Goal: Obtain resource: Obtain resource

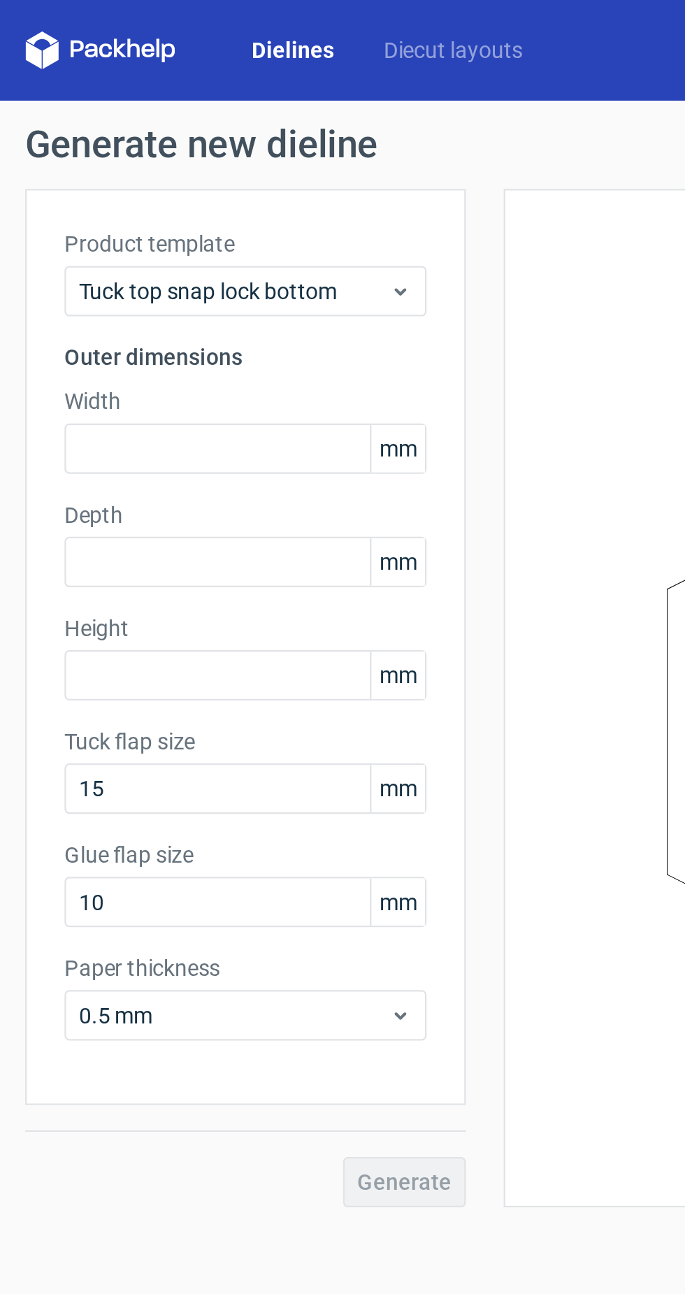
click at [215, 27] on link "Diecut layouts" at bounding box center [201, 22] width 84 height 14
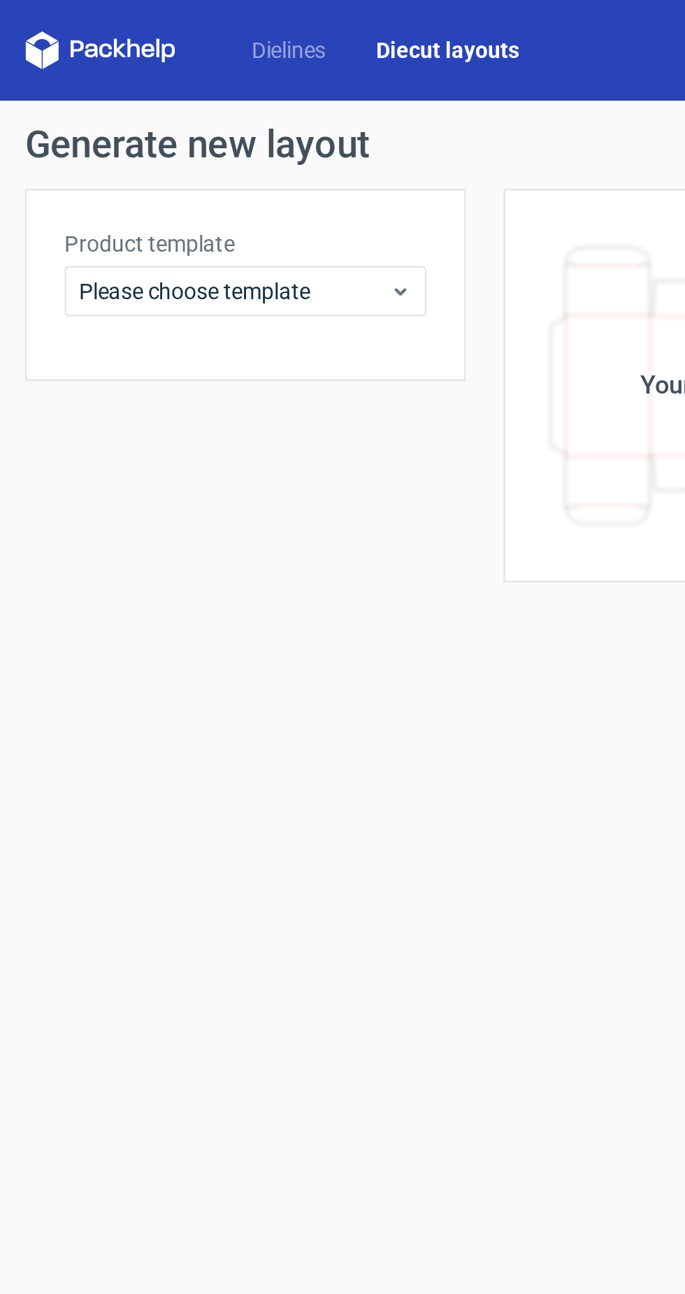
click at [126, 18] on link "Dielines" at bounding box center [128, 22] width 55 height 14
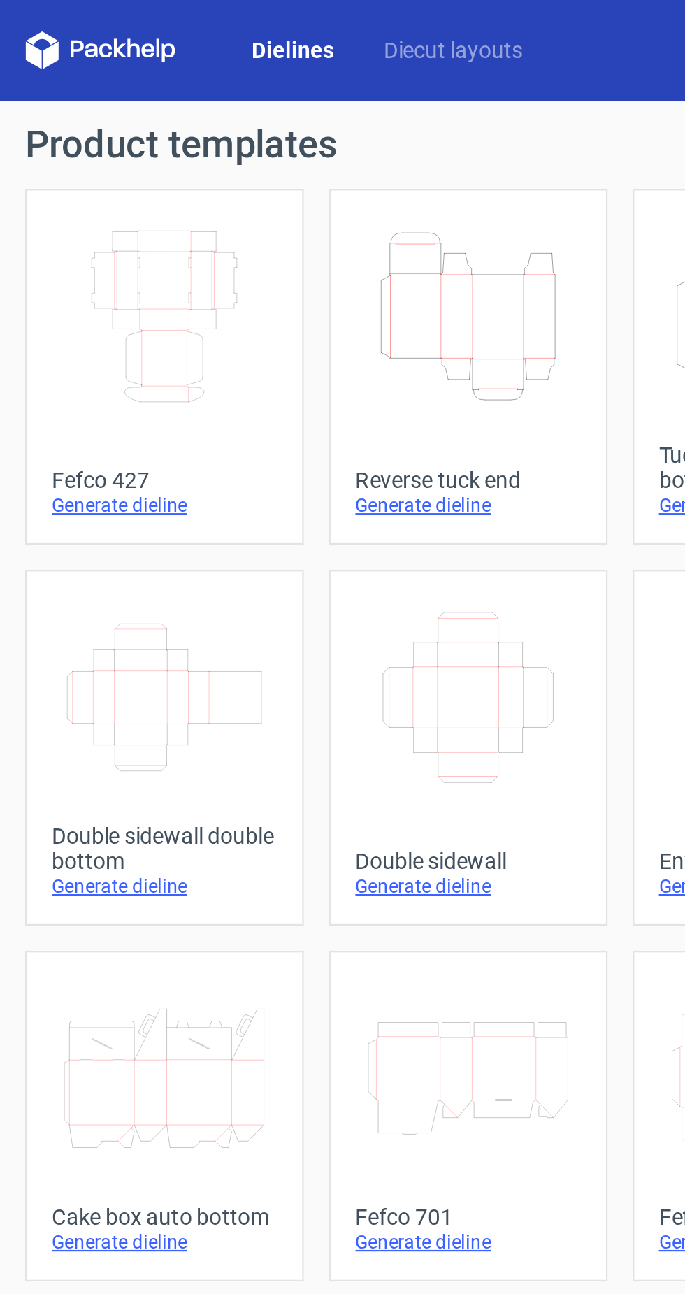
click at [210, 151] on icon "Height Depth Width" at bounding box center [208, 140] width 89 height 78
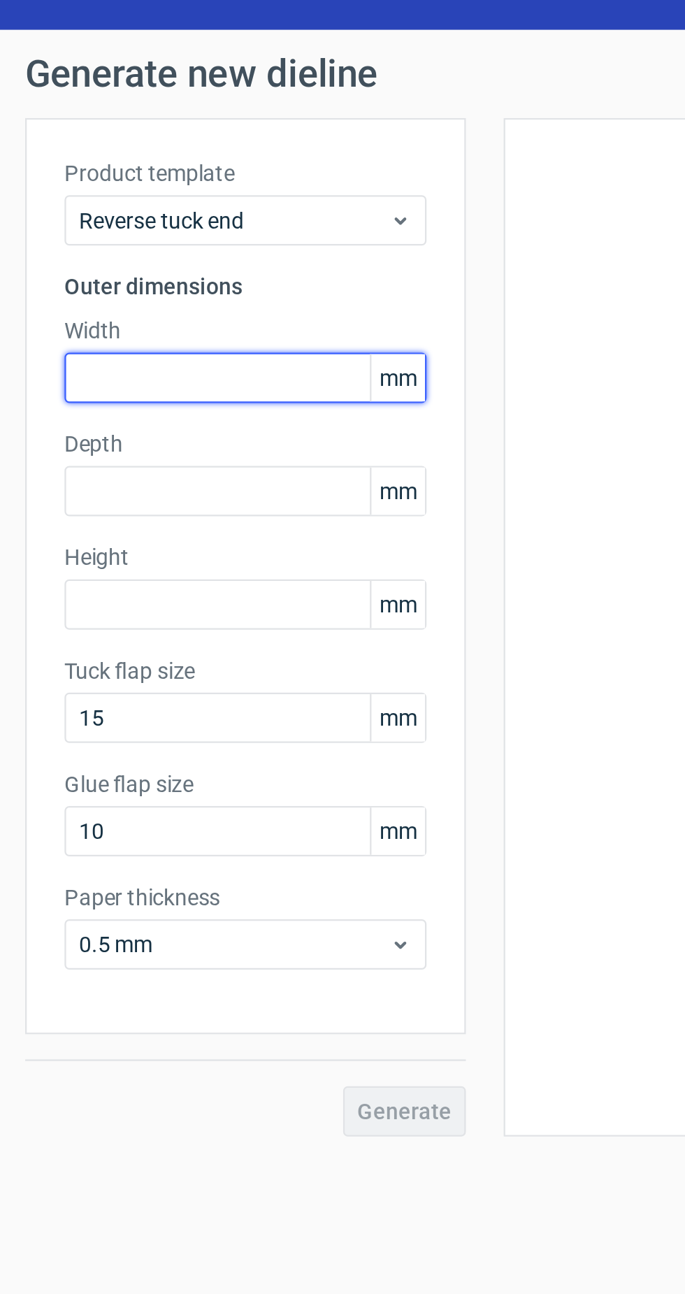
click at [124, 201] on input "text" at bounding box center [109, 199] width 161 height 22
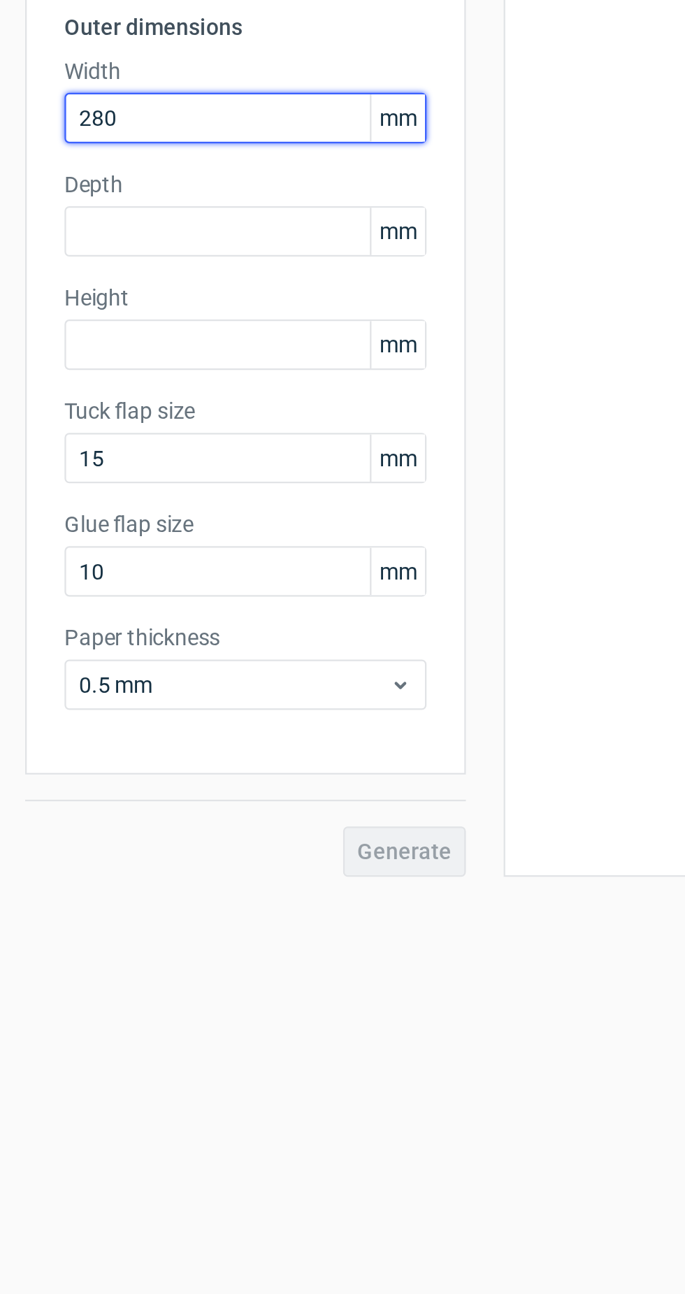
type input "280"
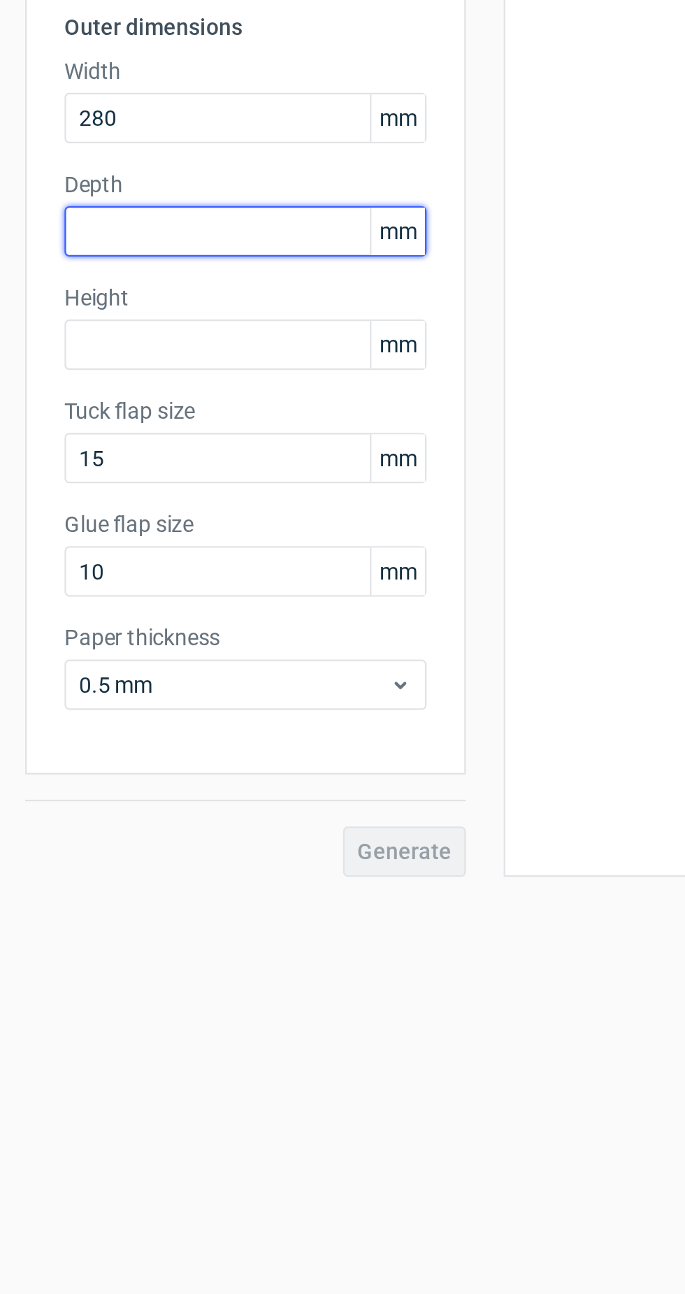
click at [124, 254] on input "text" at bounding box center [109, 249] width 161 height 22
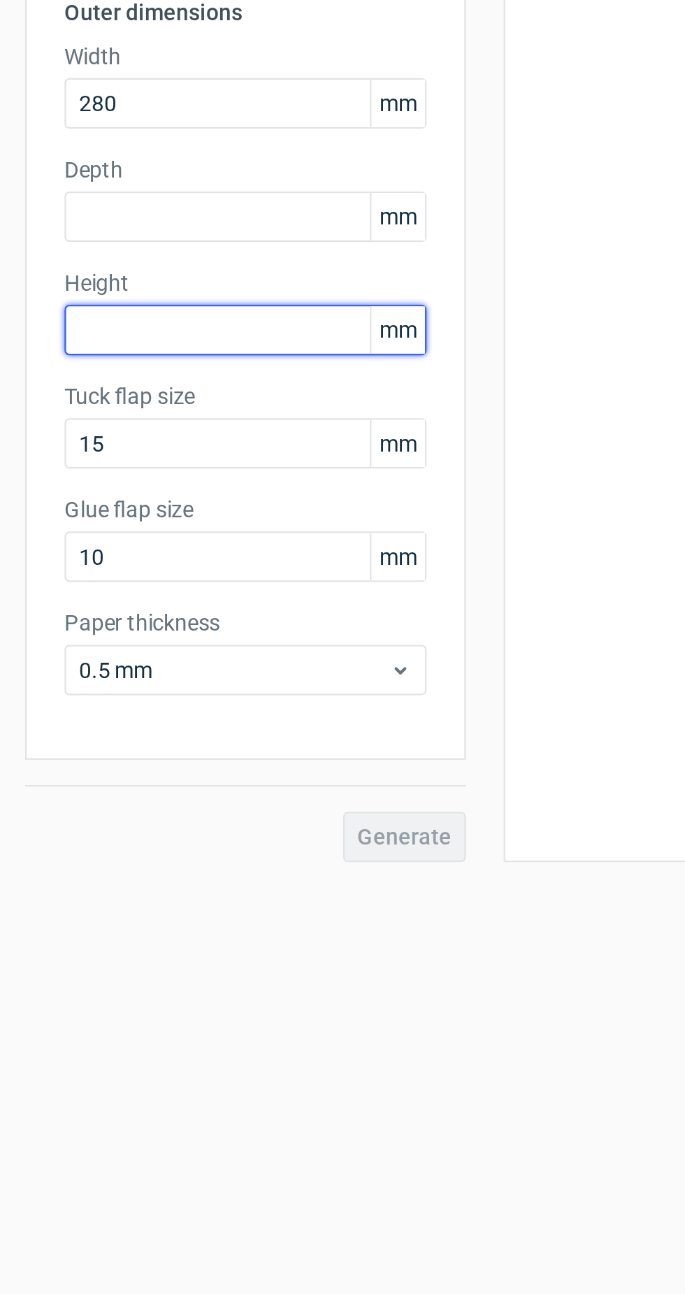
click at [121, 303] on input "text" at bounding box center [109, 300] width 161 height 22
type input "120"
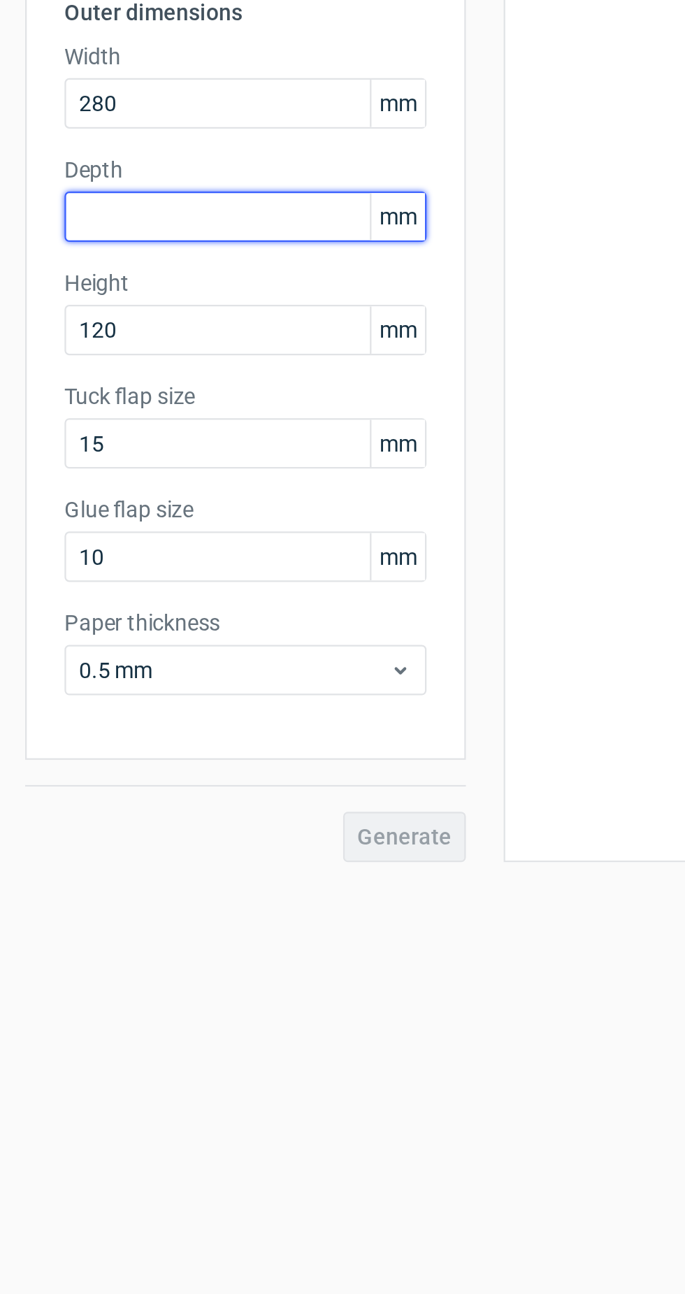
click at [129, 255] on input "text" at bounding box center [109, 249] width 161 height 22
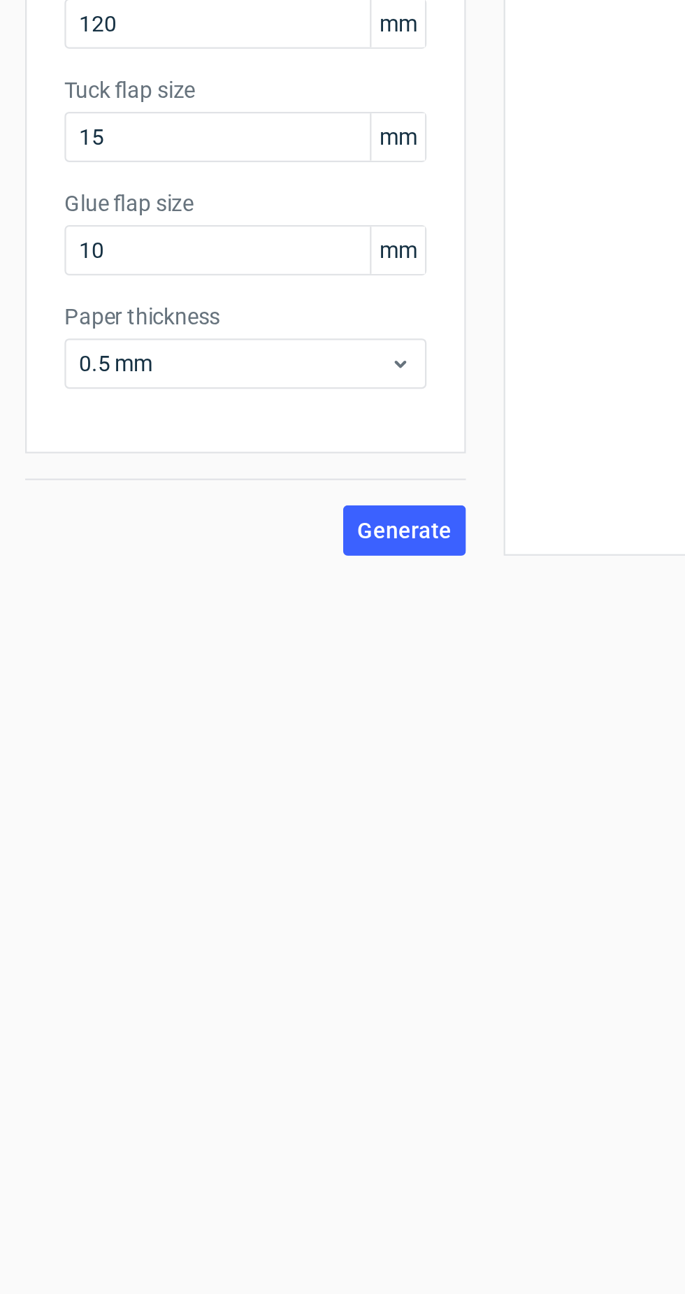
type input "105"
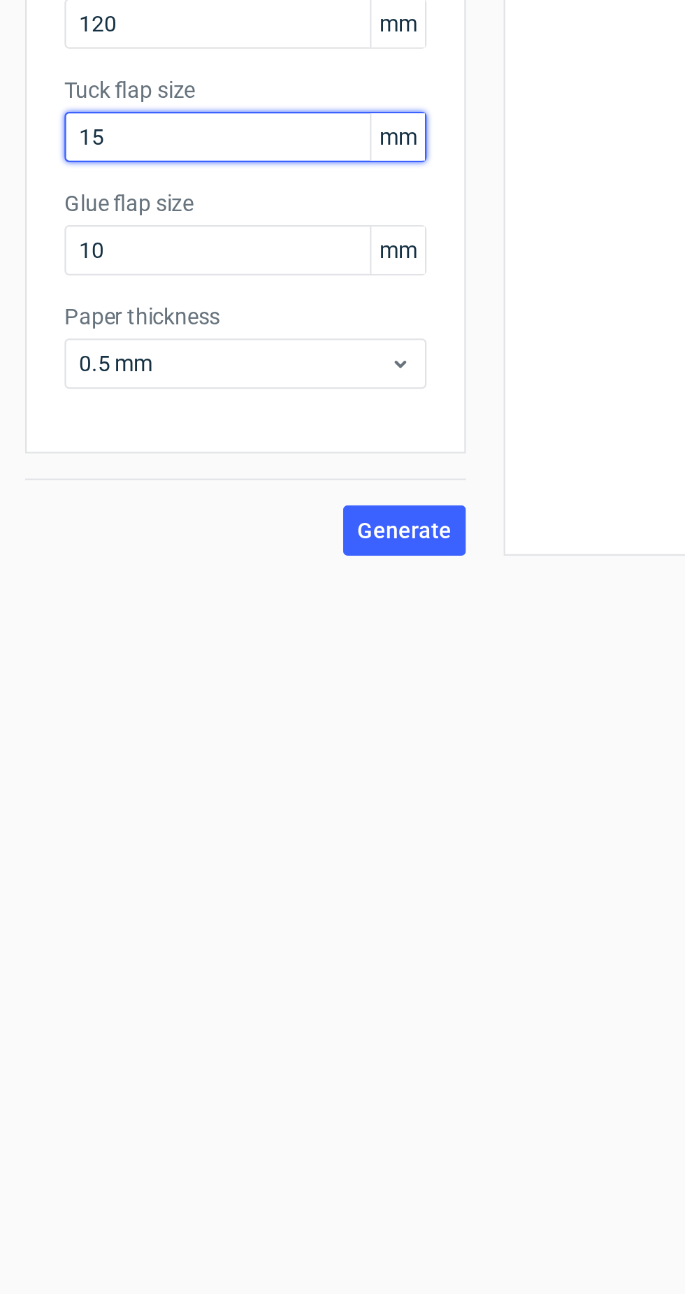
click at [116, 359] on input "15" at bounding box center [109, 350] width 161 height 22
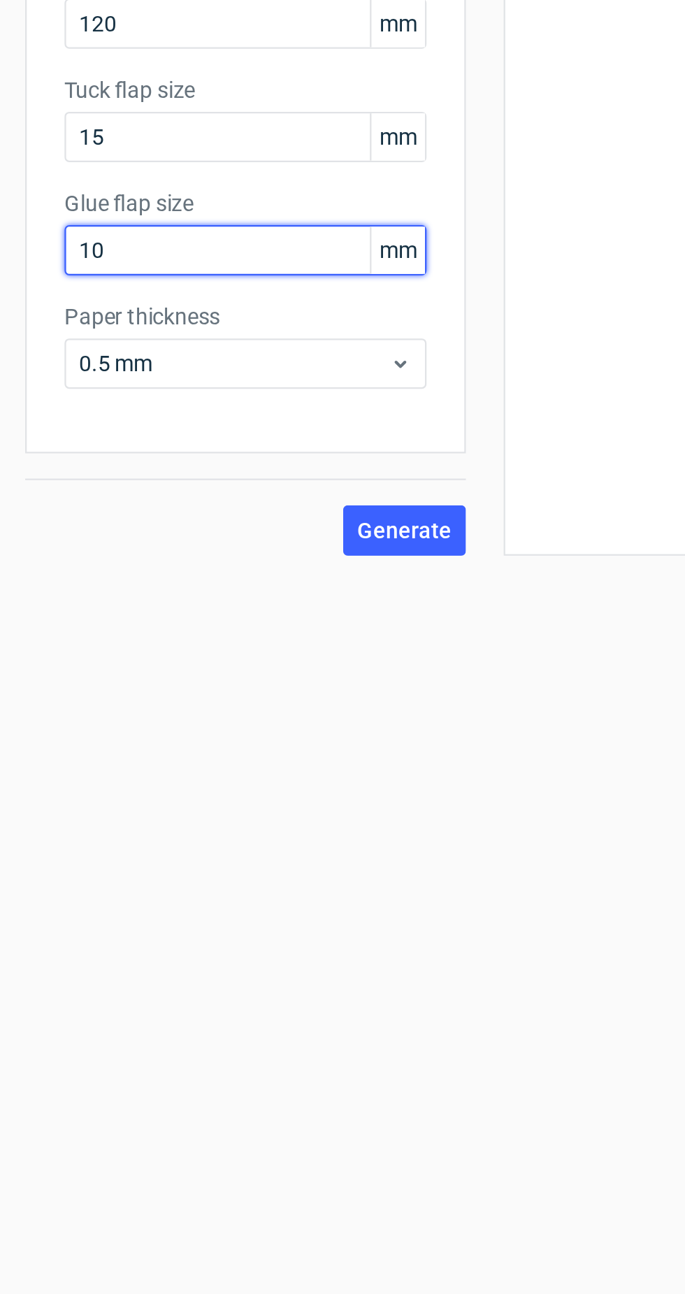
click at [103, 404] on input "10" at bounding box center [109, 400] width 161 height 22
type input "1"
type input "25"
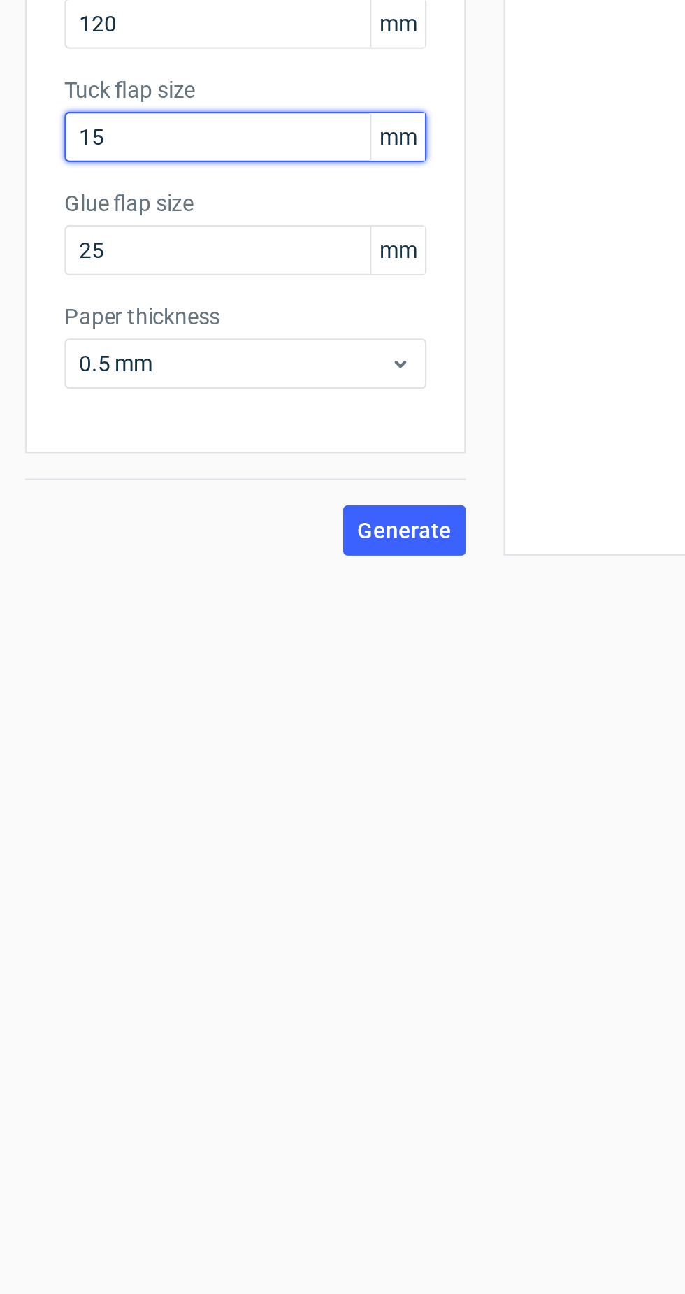
click at [98, 355] on input "15" at bounding box center [109, 350] width 161 height 22
type input "1"
type input "25"
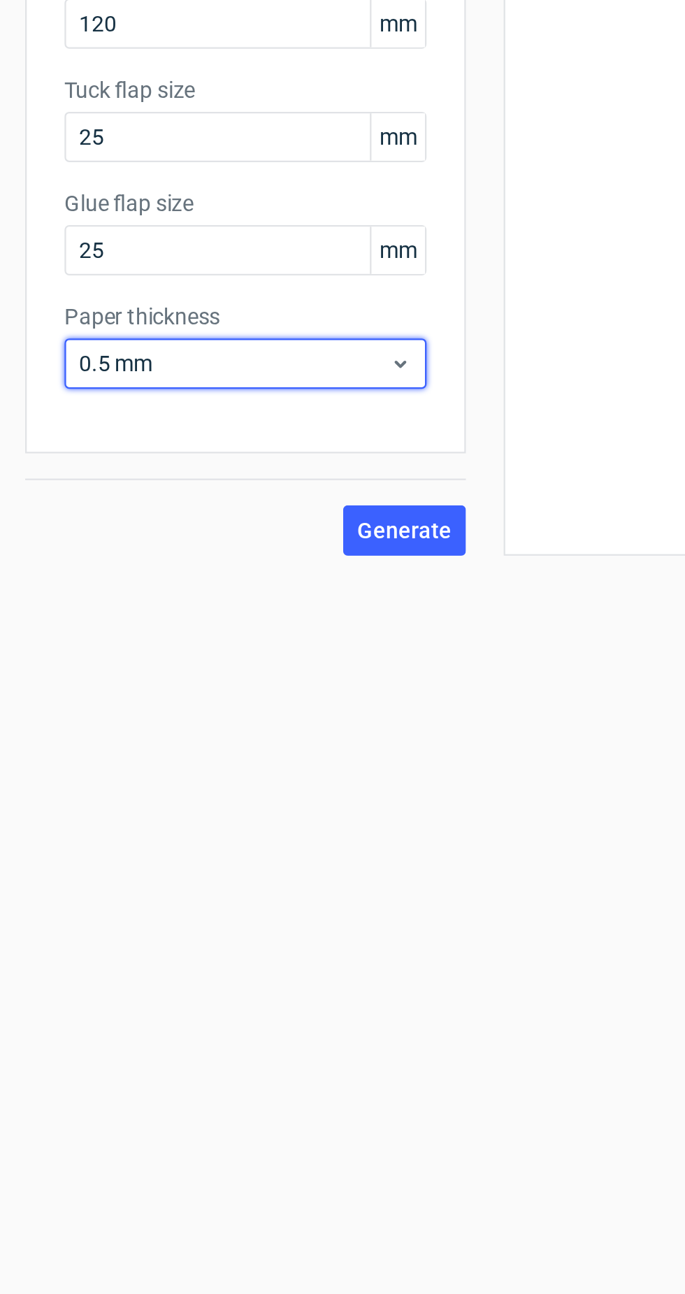
click at [94, 452] on span "0.5 mm" at bounding box center [104, 451] width 138 height 14
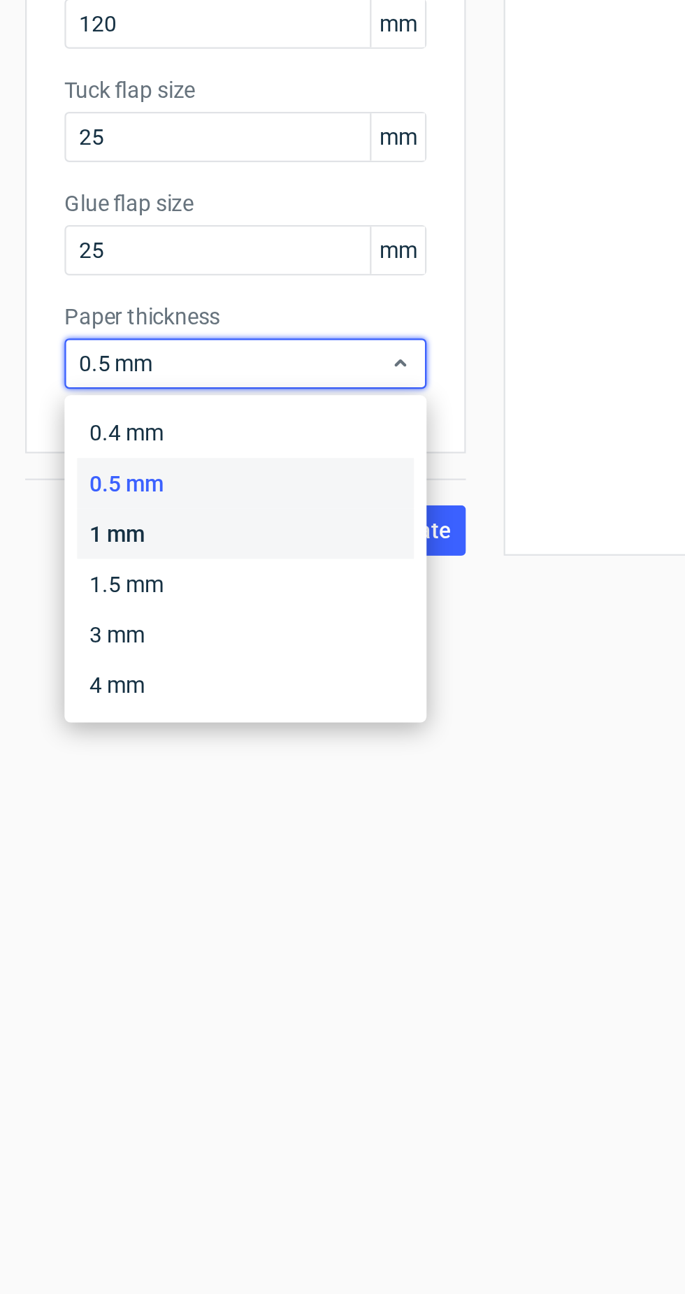
click at [91, 517] on div "1 mm" at bounding box center [109, 526] width 150 height 22
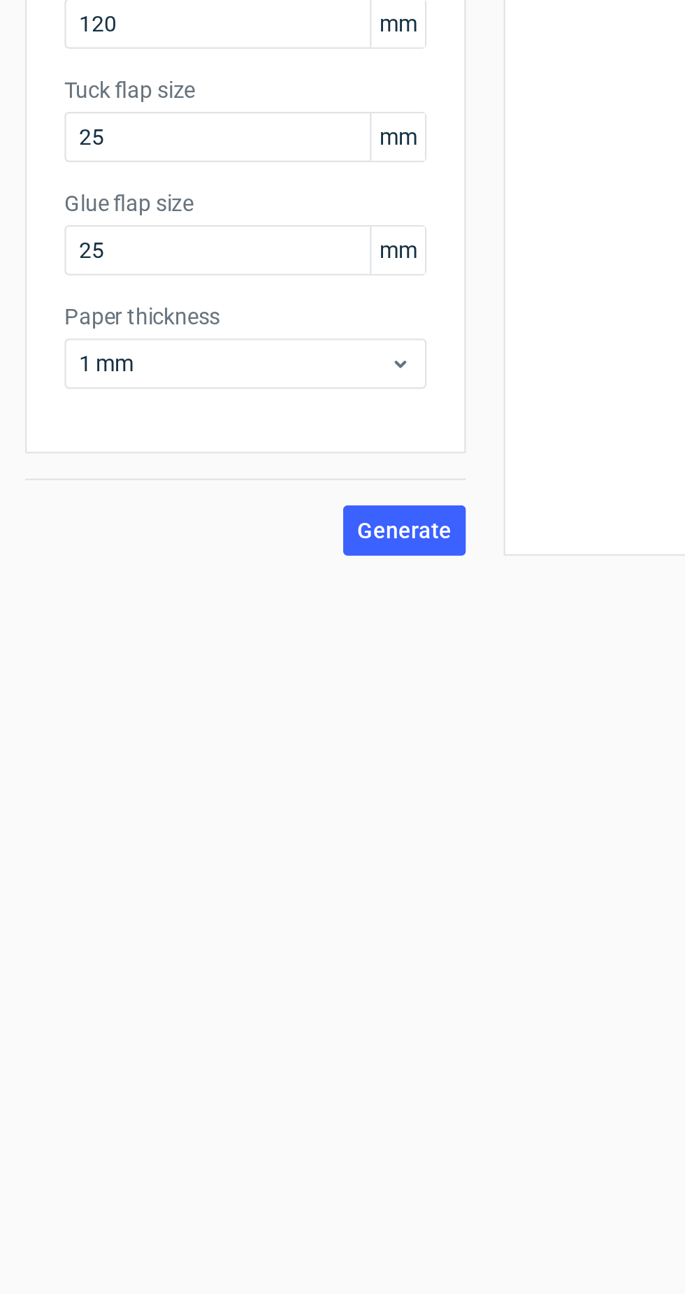
click at [189, 523] on span "Generate" at bounding box center [180, 525] width 42 height 10
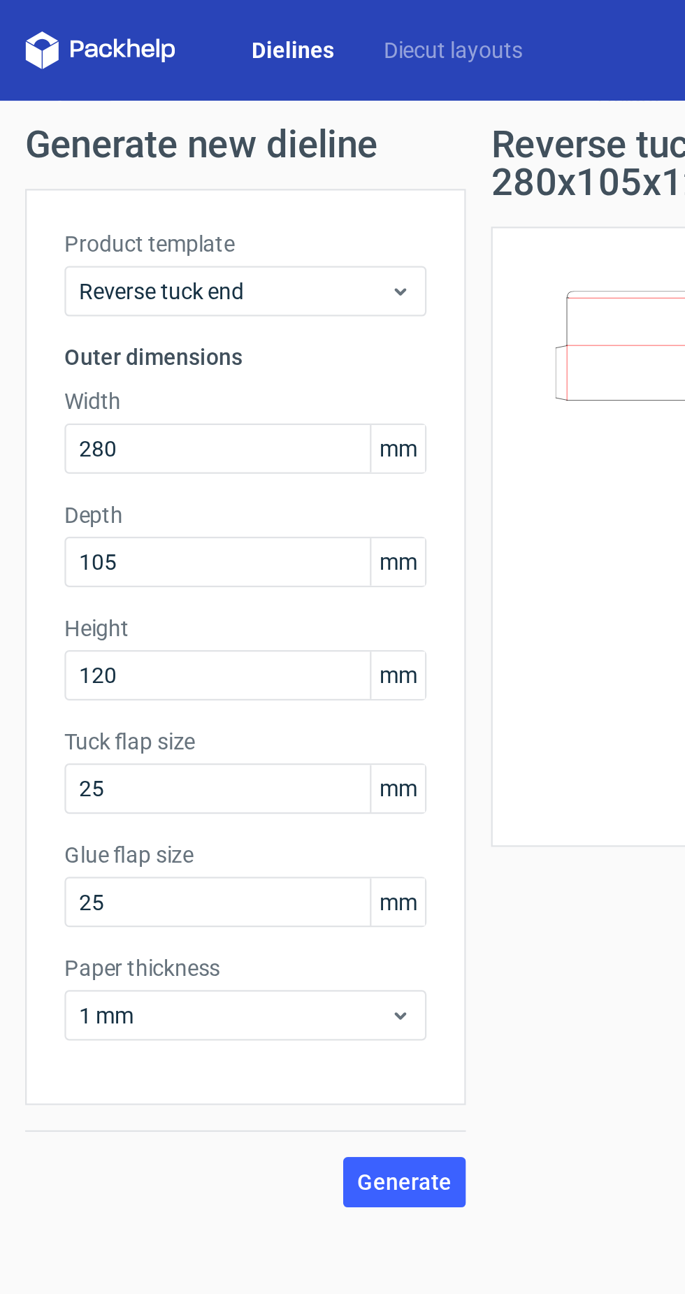
click at [137, 23] on link "Dielines" at bounding box center [130, 22] width 59 height 14
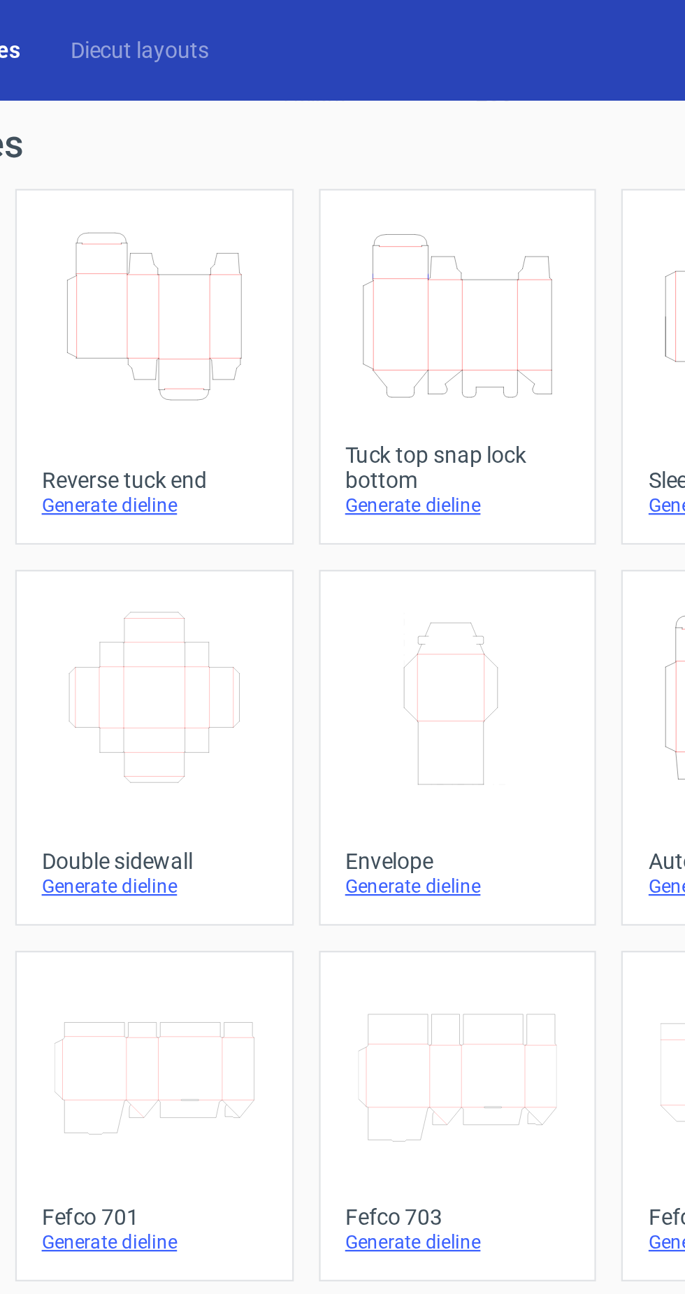
click at [344, 167] on icon "Height Depth Width" at bounding box center [343, 140] width 89 height 78
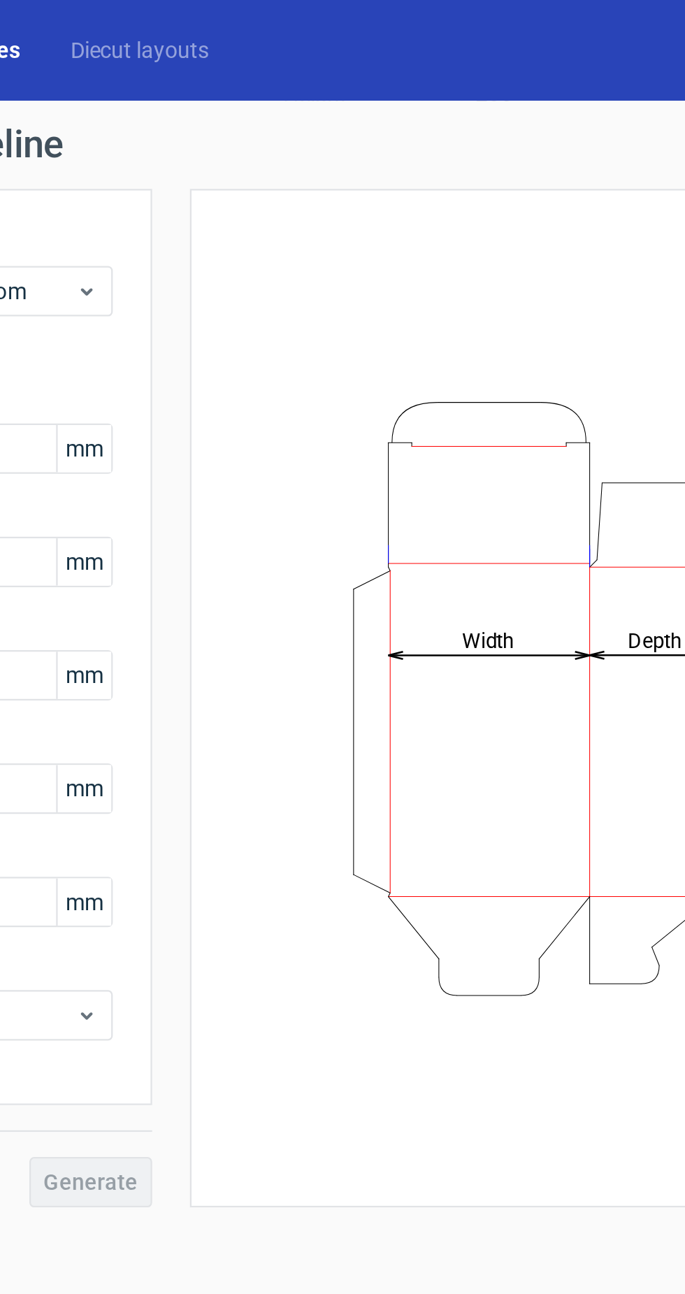
type input "15"
type input "10"
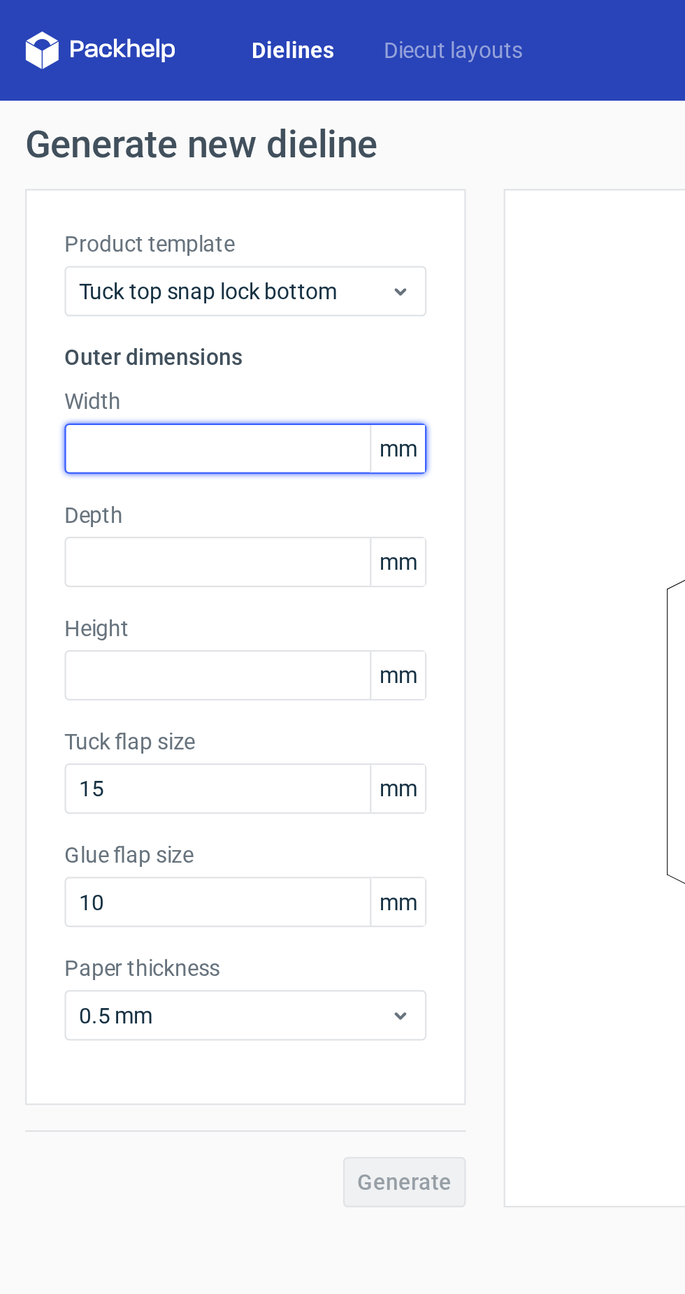
click at [138, 197] on input "text" at bounding box center [109, 199] width 161 height 22
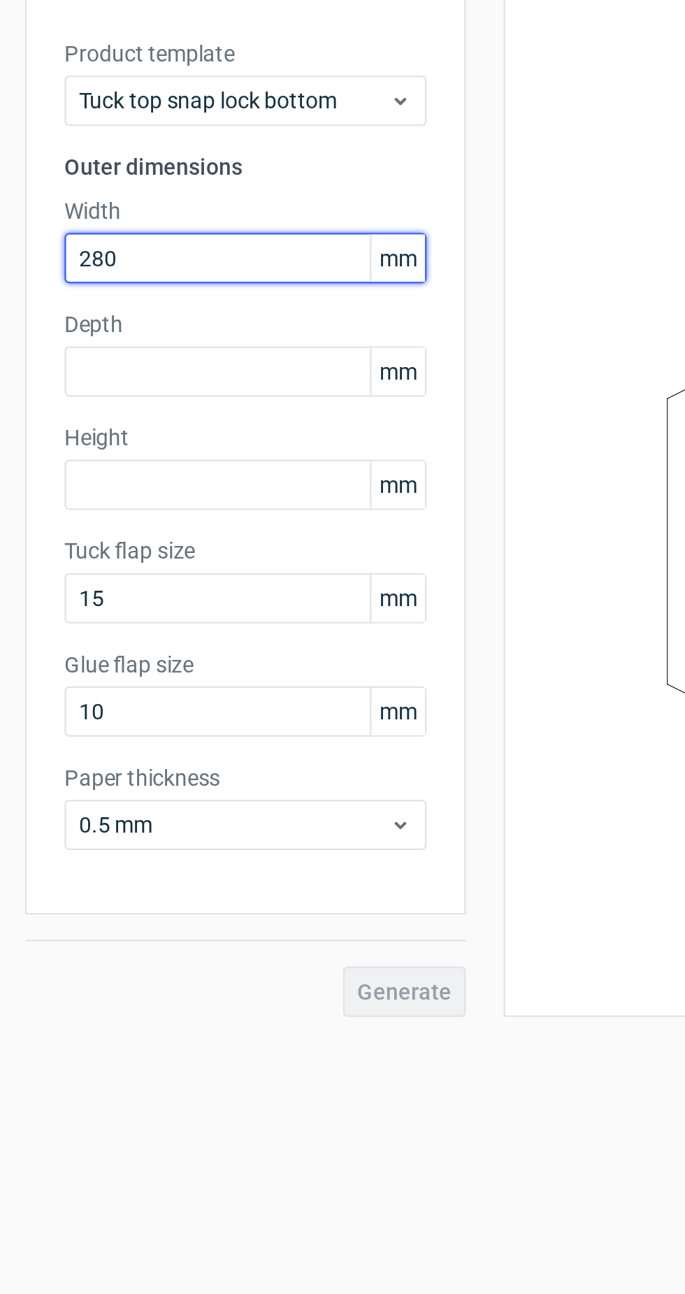
type input "280"
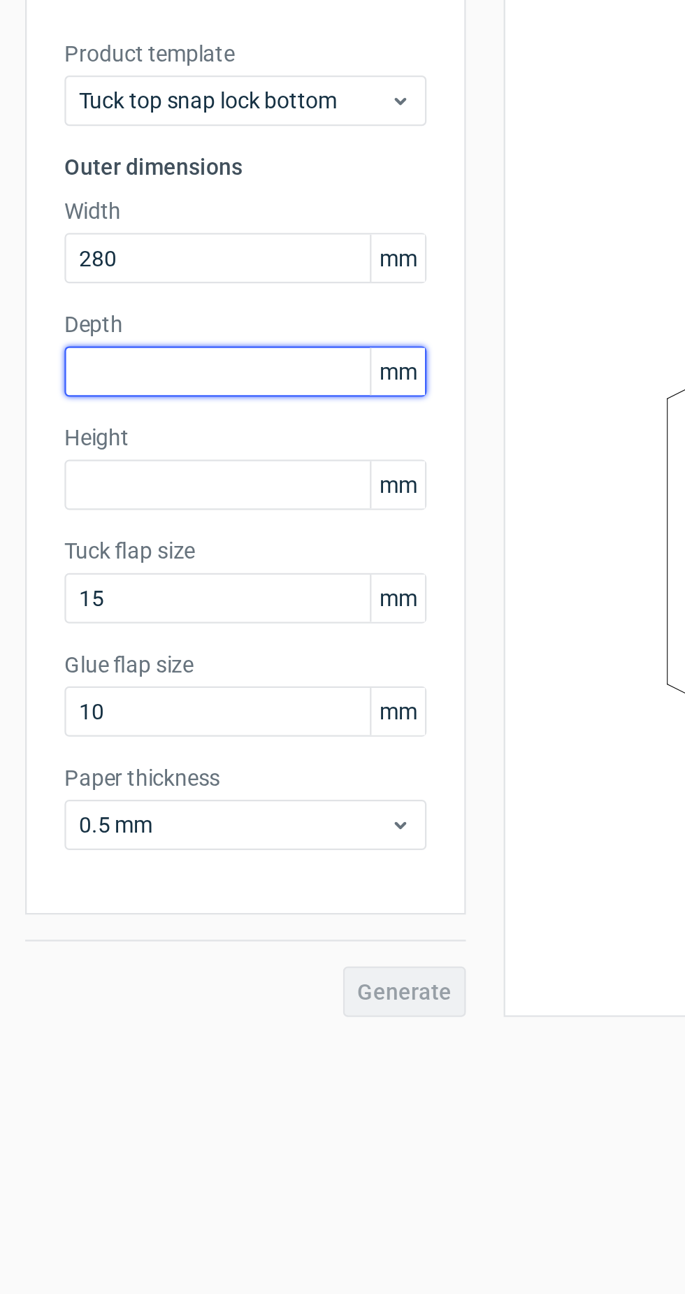
click at [125, 252] on input "text" at bounding box center [109, 249] width 161 height 22
type input "105"
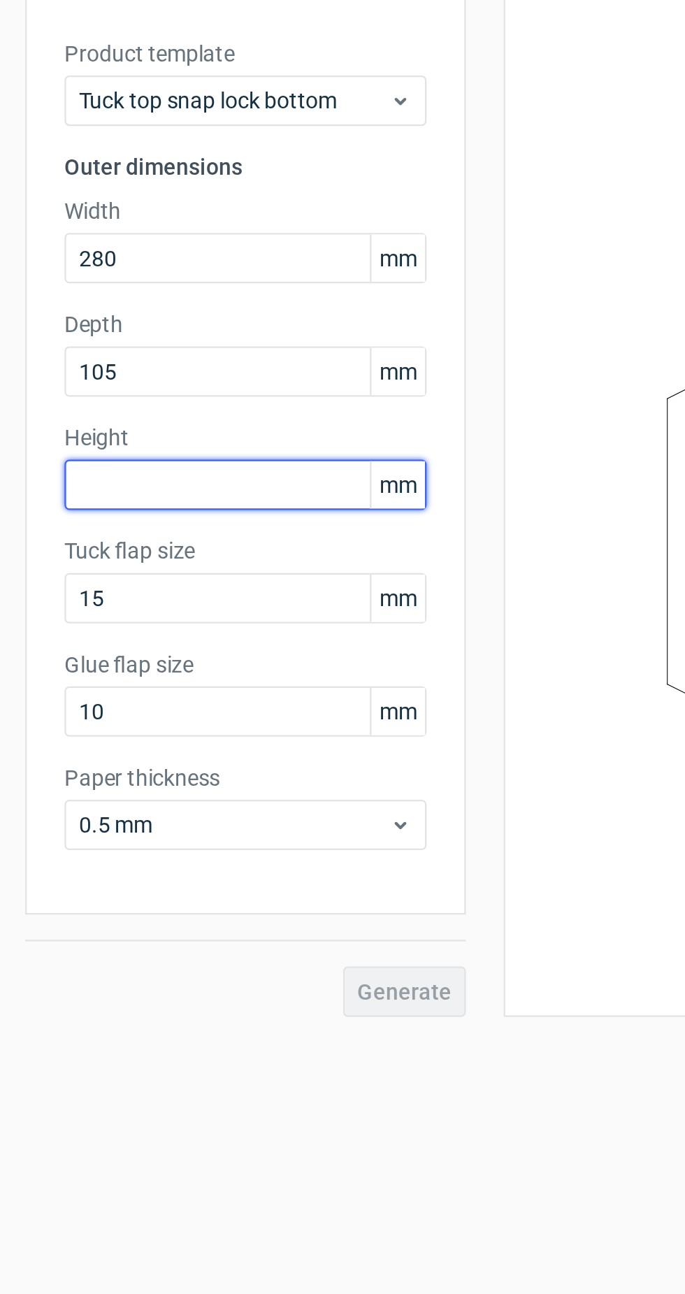
click at [129, 299] on input "text" at bounding box center [109, 300] width 161 height 22
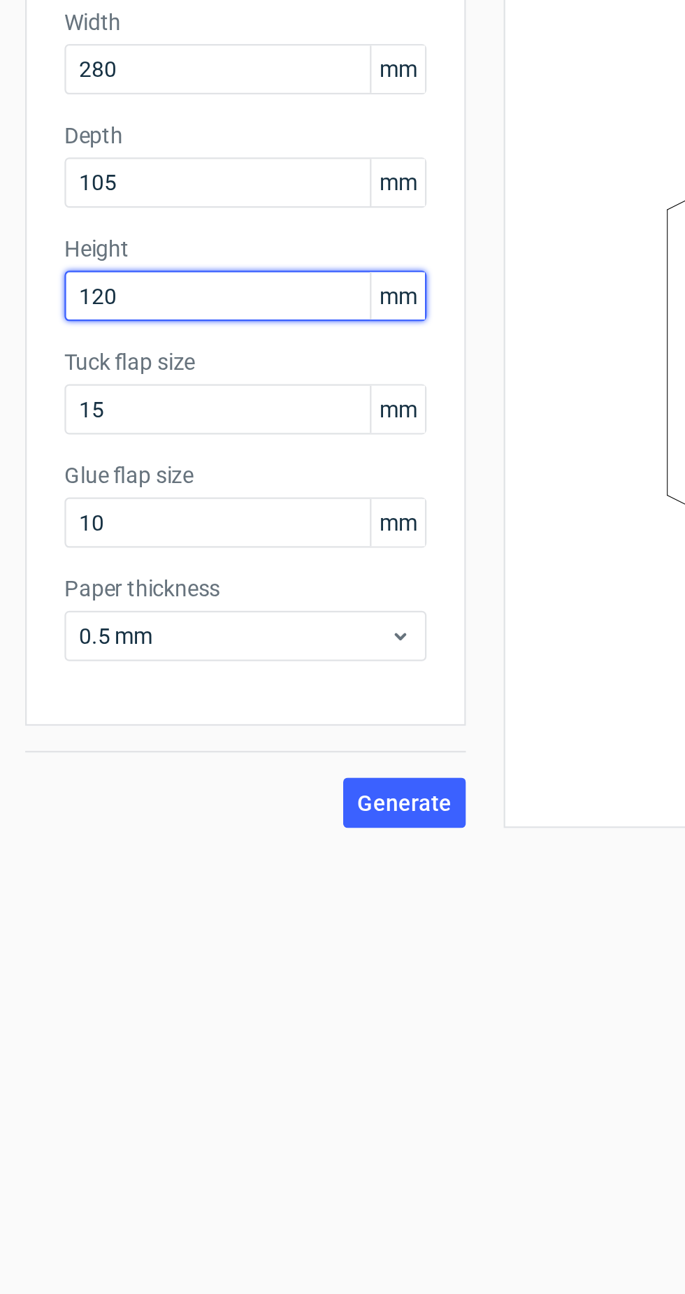
type input "120"
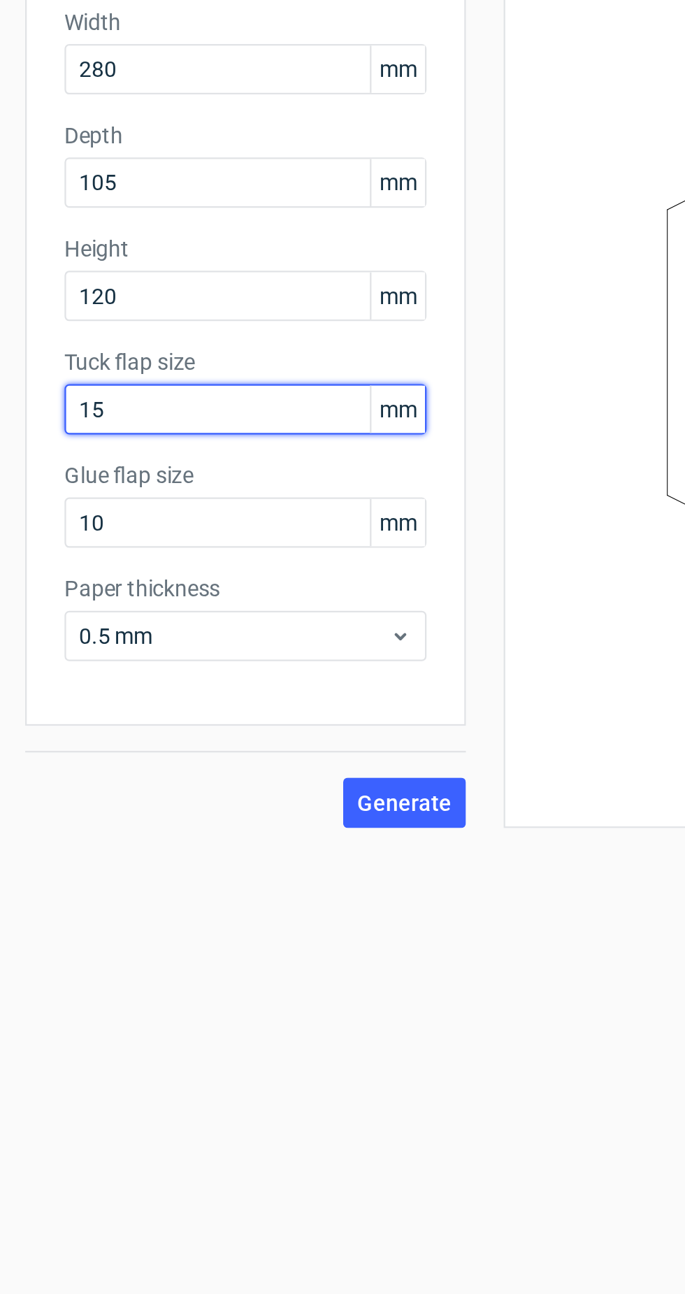
click at [112, 353] on input "15" at bounding box center [109, 350] width 161 height 22
type input "1"
type input "25"
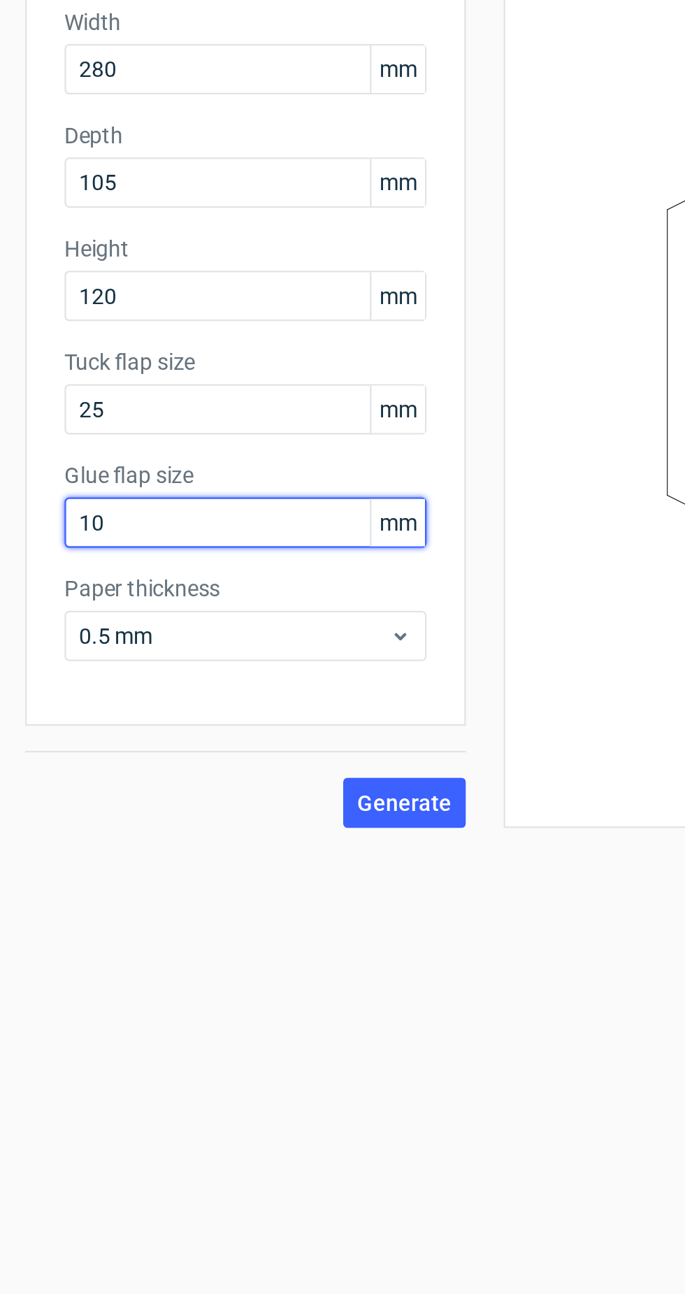
click at [131, 396] on input "10" at bounding box center [109, 400] width 161 height 22
type input "1"
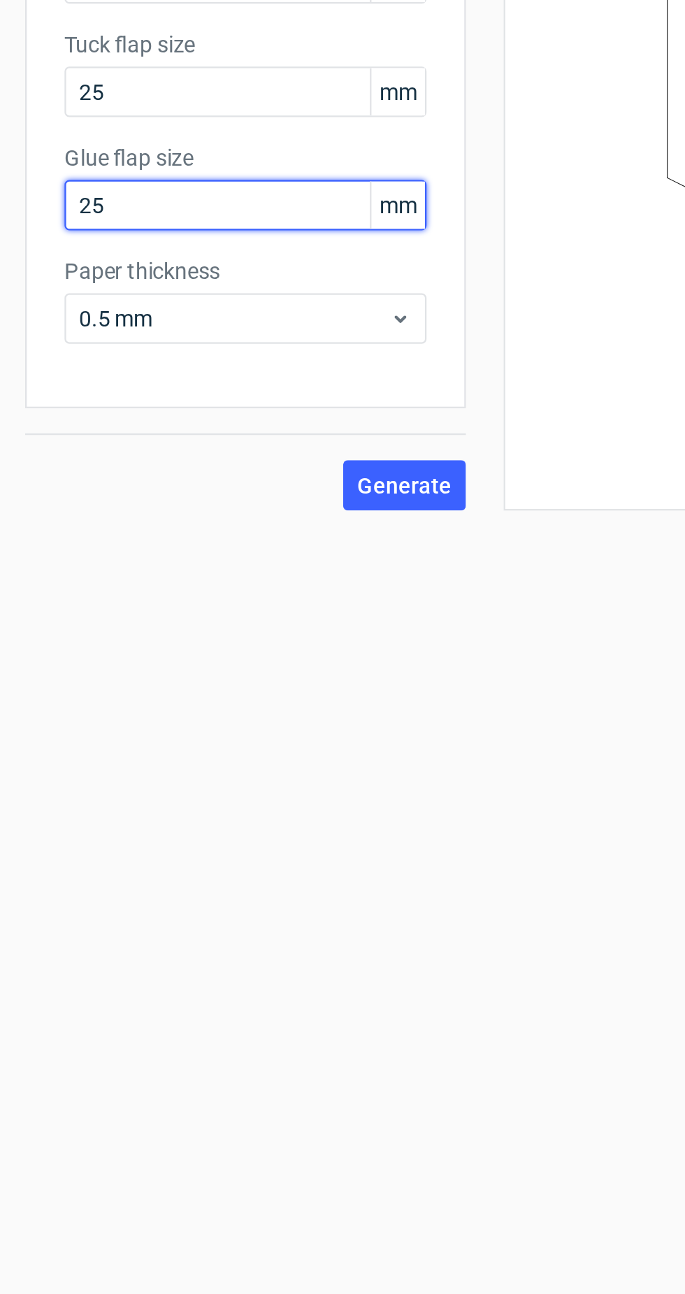
type input "25"
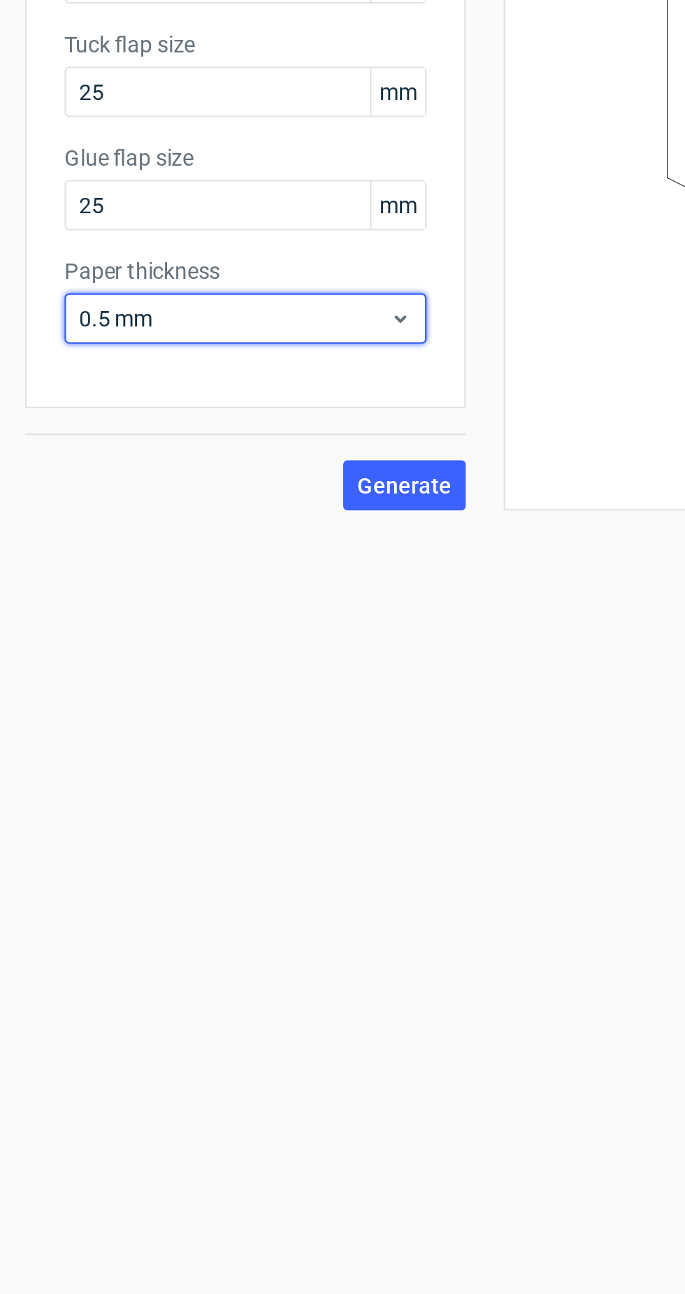
click at [153, 455] on span "0.5 mm" at bounding box center [104, 451] width 138 height 14
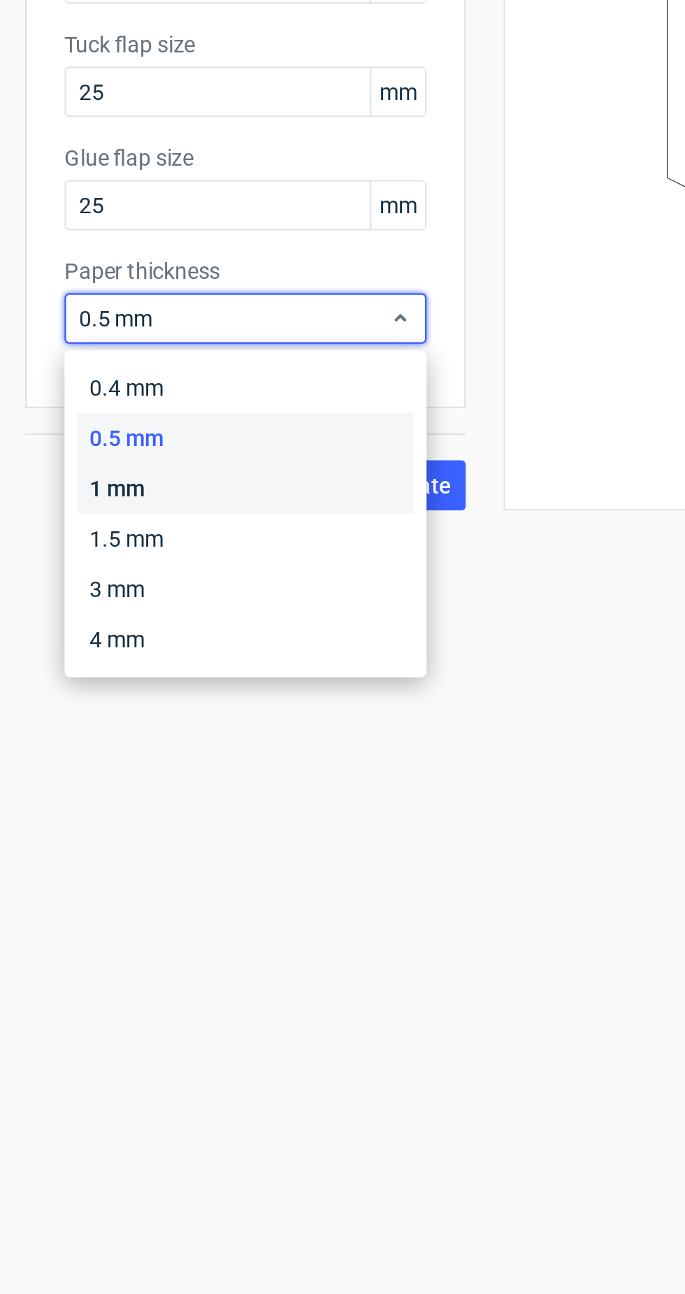
click at [146, 525] on div "1 mm" at bounding box center [109, 526] width 150 height 22
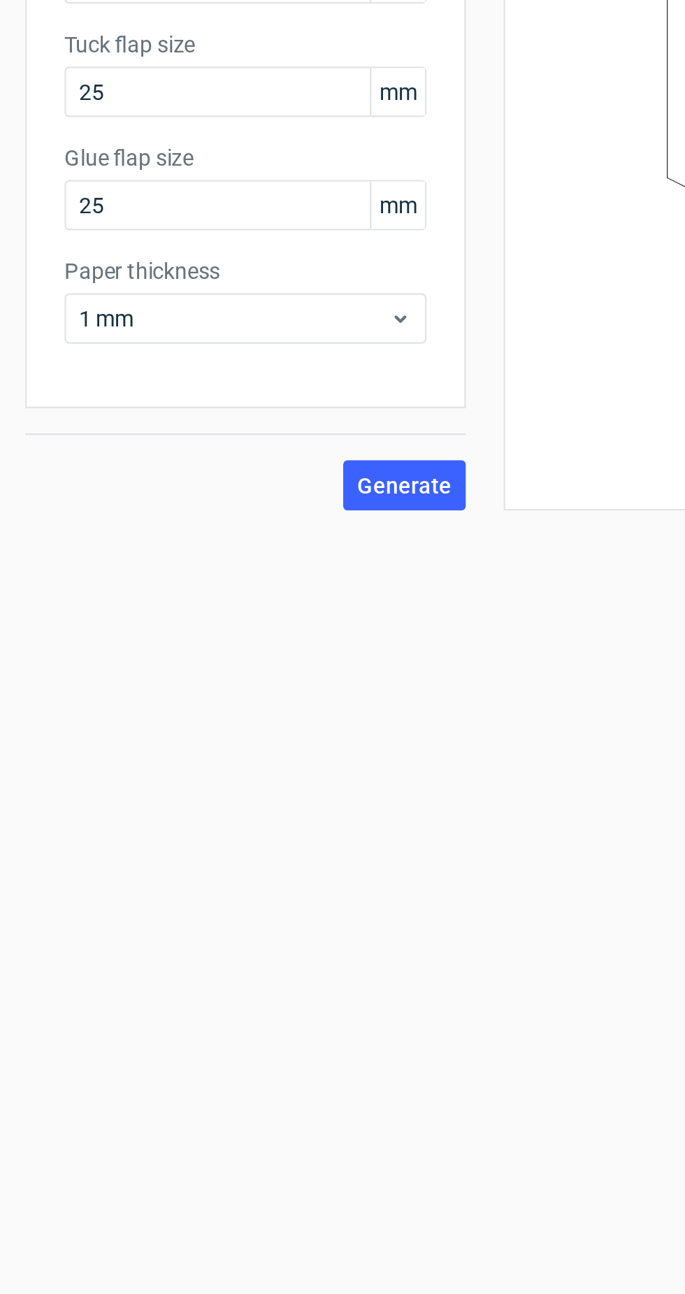
click at [187, 518] on button "Generate" at bounding box center [179, 525] width 55 height 22
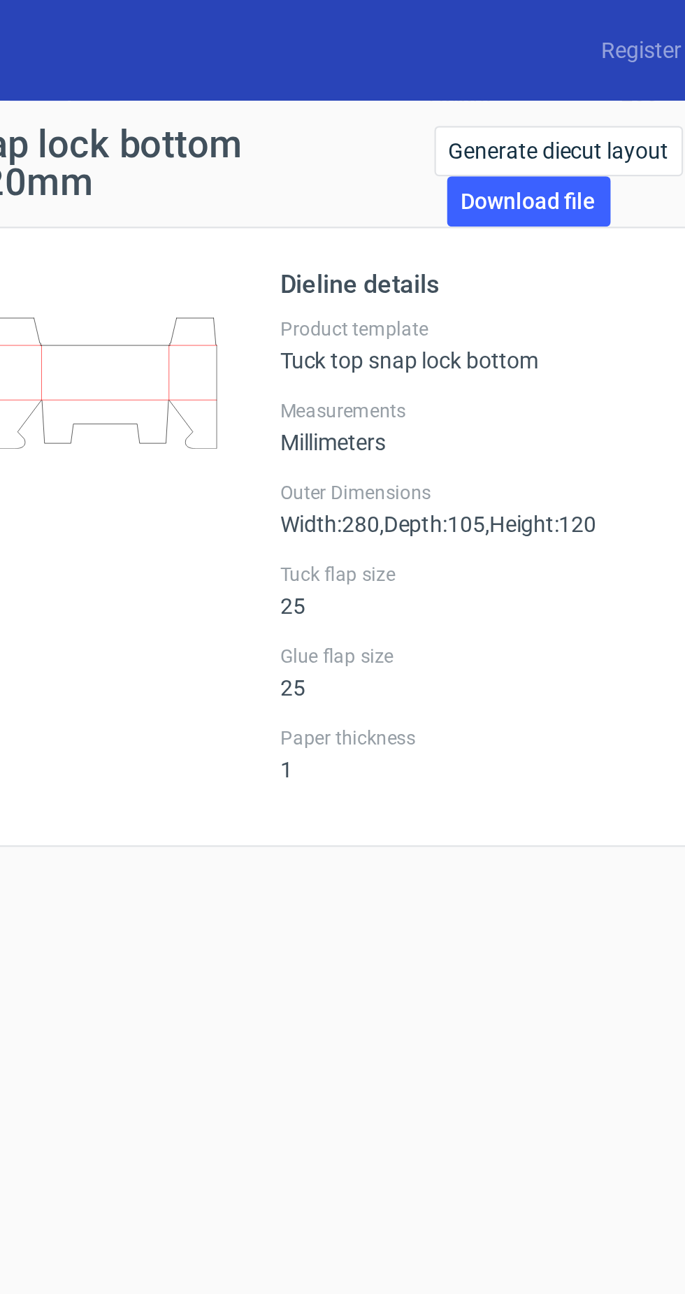
click at [564, 92] on link "Download file" at bounding box center [546, 89] width 73 height 22
click at [598, 66] on link "Generate diecut layout" at bounding box center [559, 67] width 110 height 22
